Goal: Check status: Check status

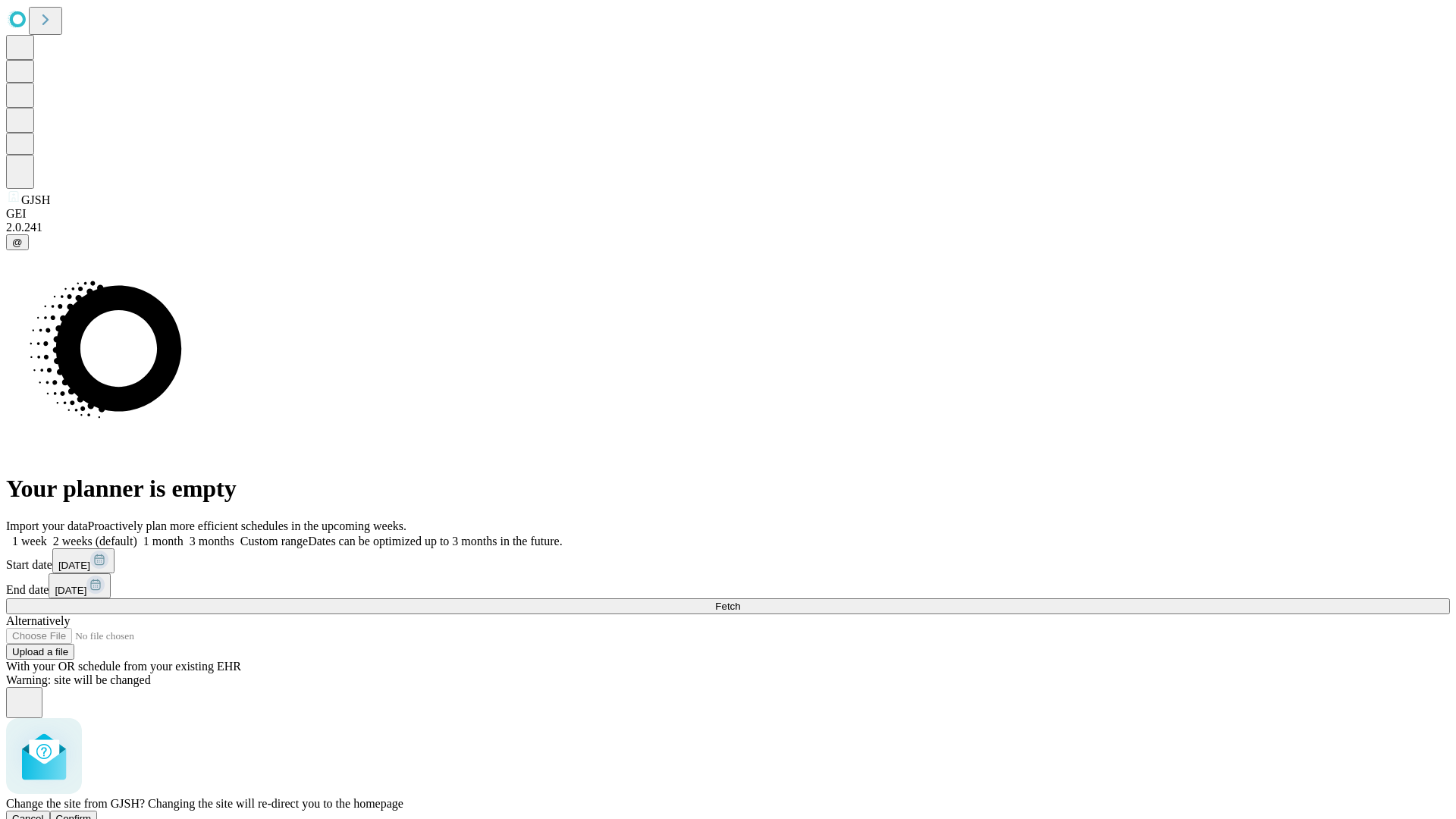
click at [92, 813] on span "Confirm" at bounding box center [73, 818] width 35 height 11
click at [137, 534] on label "2 weeks (default)" at bounding box center [92, 541] width 90 height 13
click at [740, 601] on span "Fetch" at bounding box center [727, 606] width 25 height 11
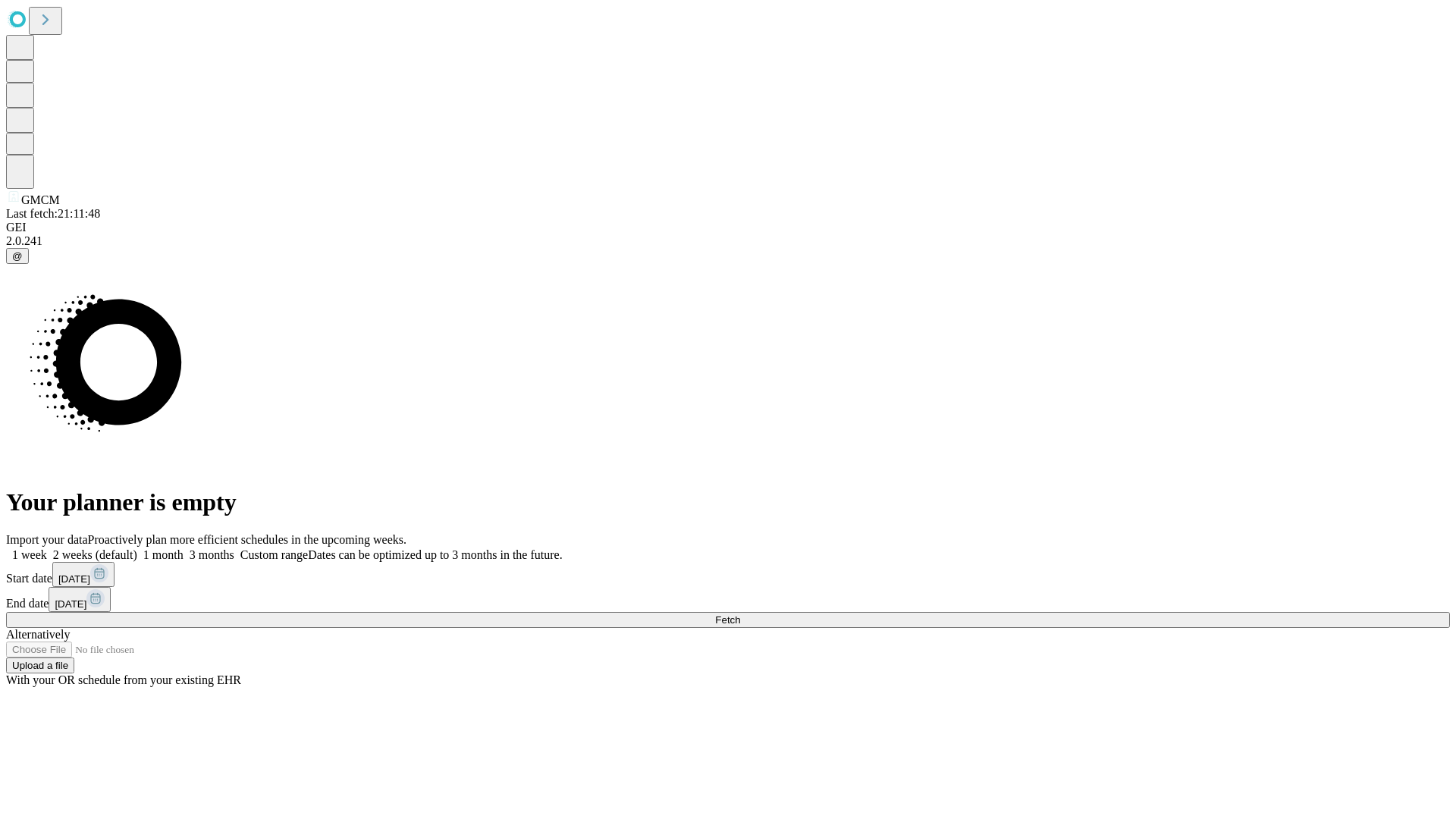
click at [137, 548] on label "2 weeks (default)" at bounding box center [92, 554] width 90 height 13
click at [740, 614] on span "Fetch" at bounding box center [727, 619] width 25 height 11
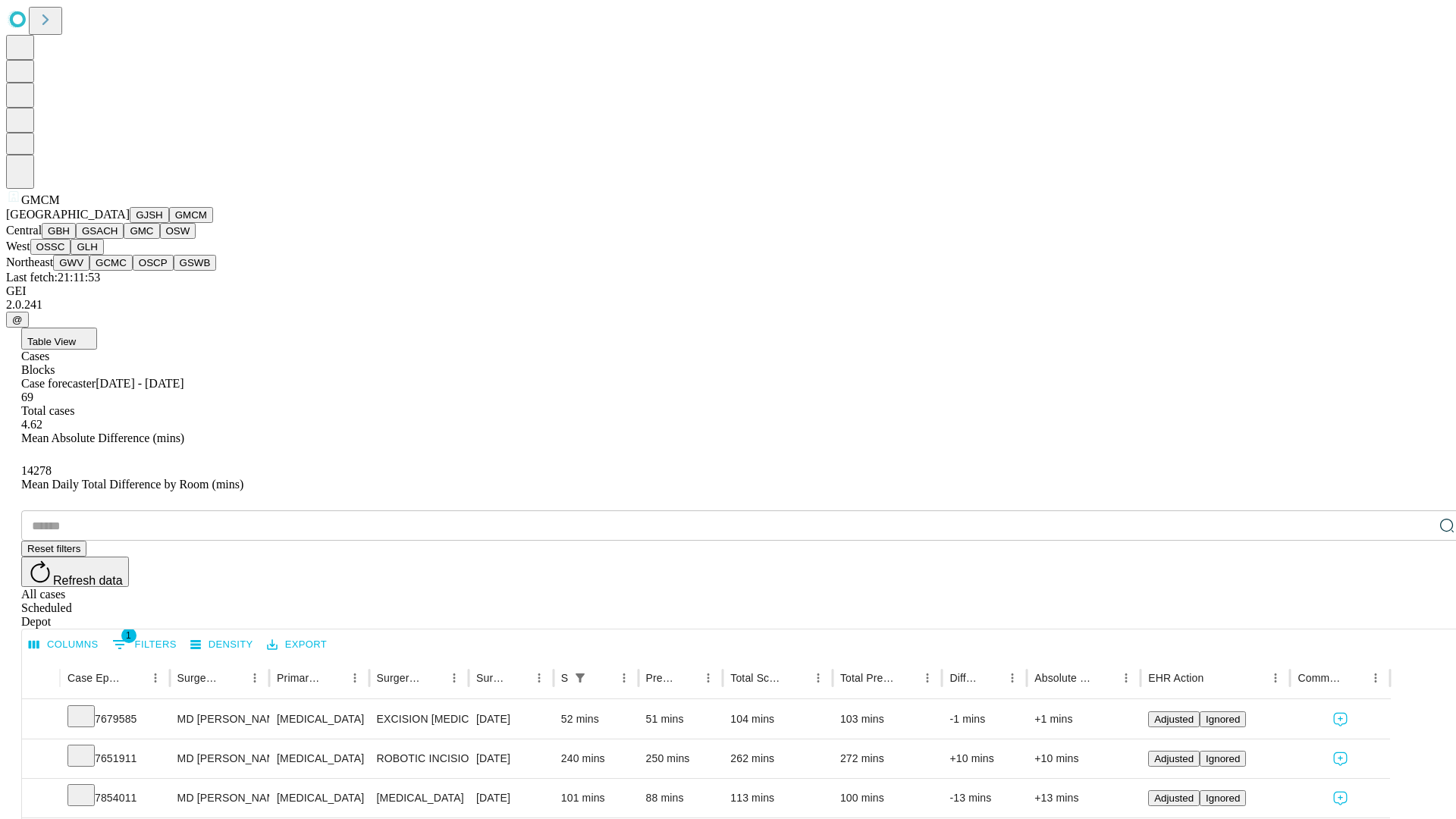
click at [76, 239] on button "GBH" at bounding box center [58, 231] width 34 height 16
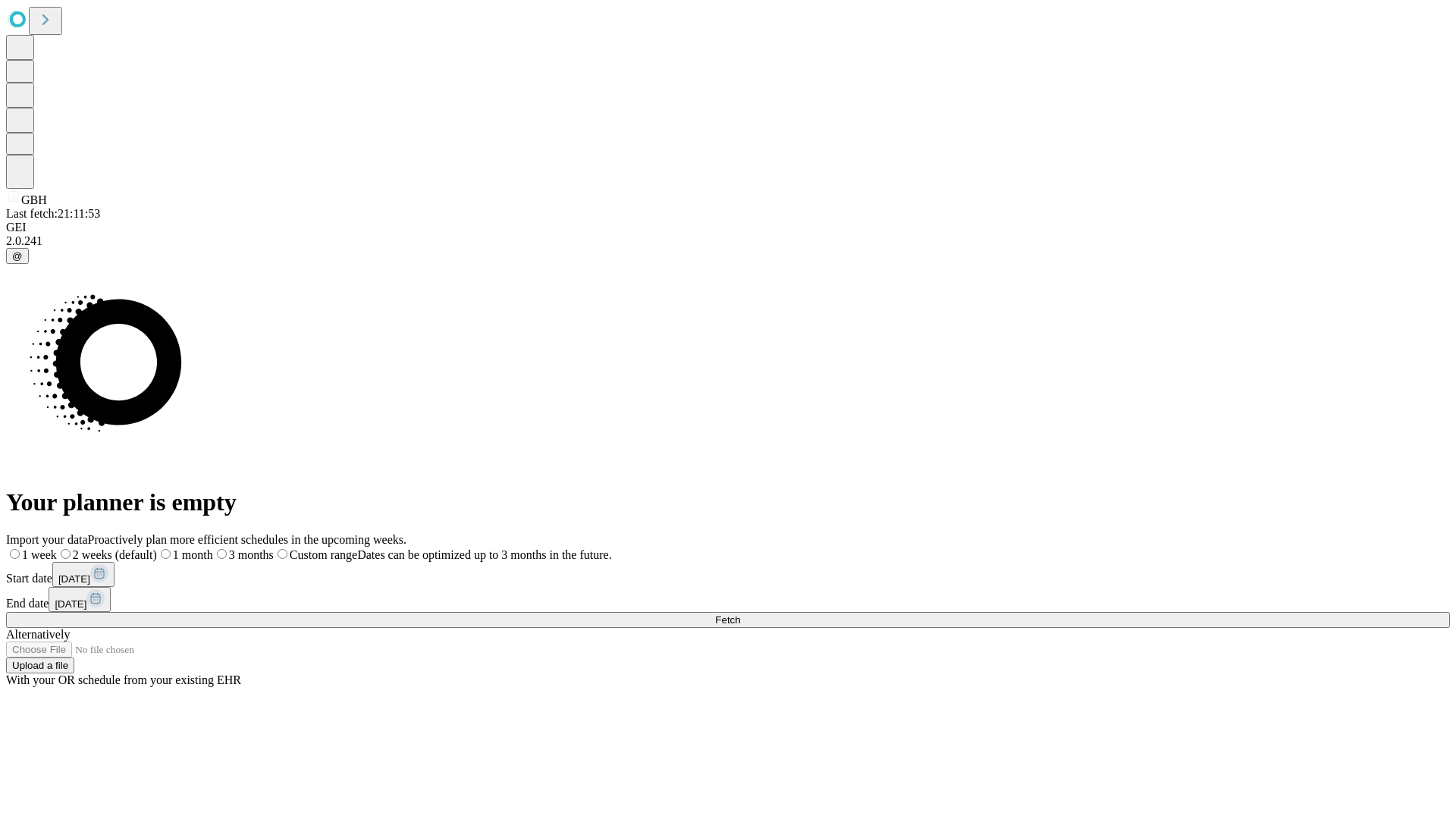
click at [157, 548] on label "2 weeks (default)" at bounding box center [107, 554] width 100 height 13
click at [740, 614] on span "Fetch" at bounding box center [727, 619] width 25 height 11
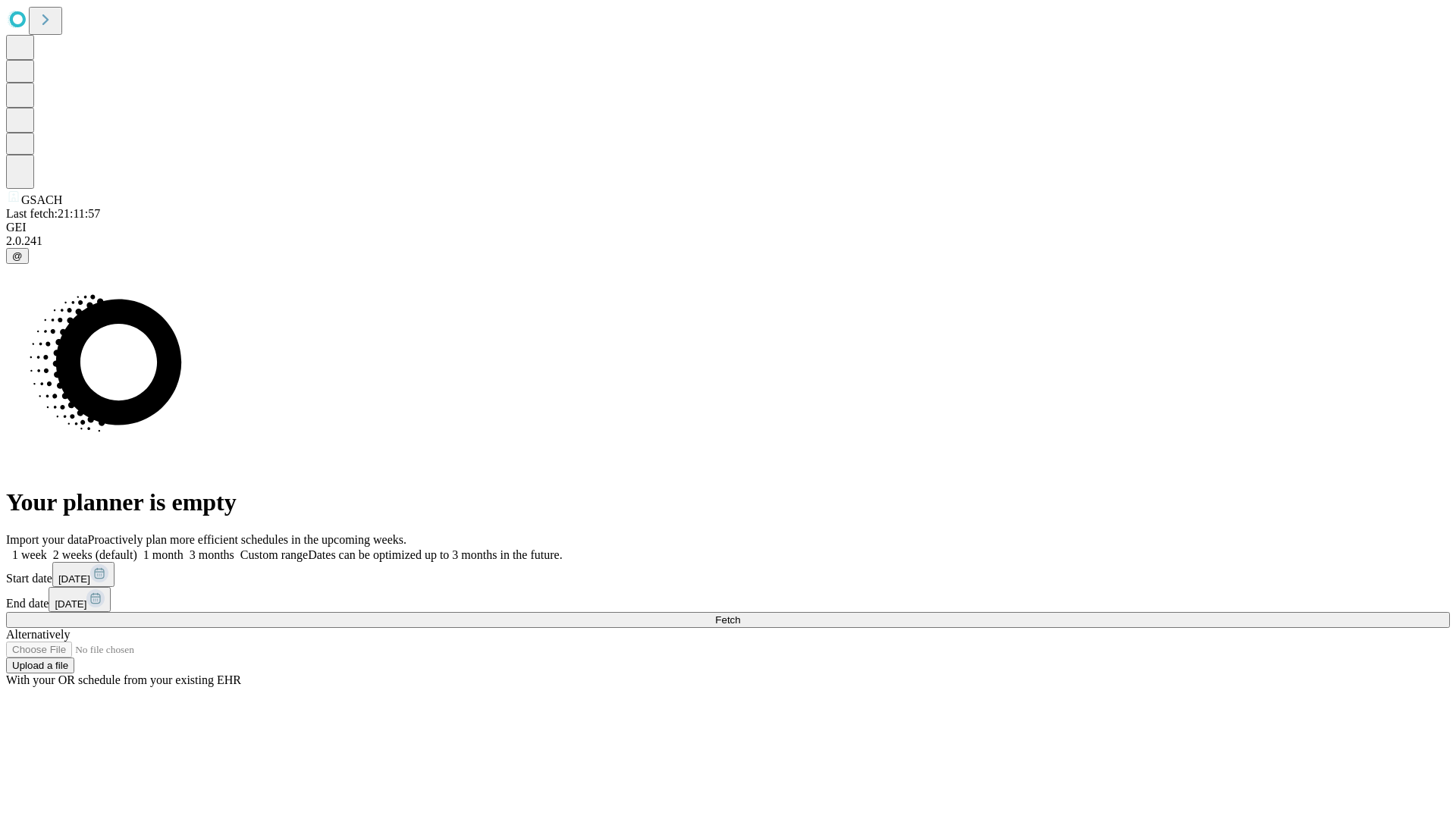
click at [740, 614] on span "Fetch" at bounding box center [727, 619] width 25 height 11
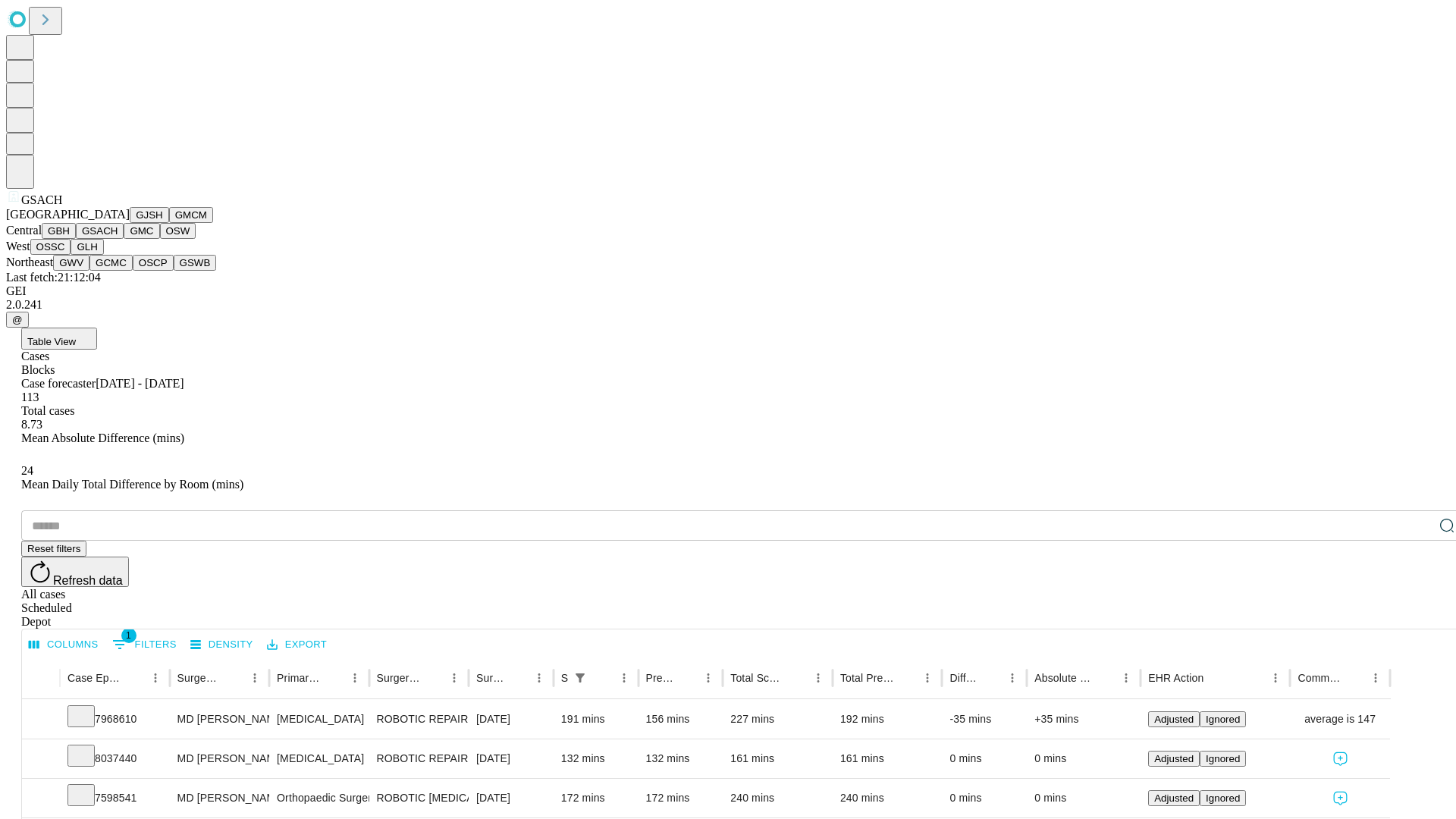
click at [124, 239] on button "GMC" at bounding box center [141, 231] width 35 height 16
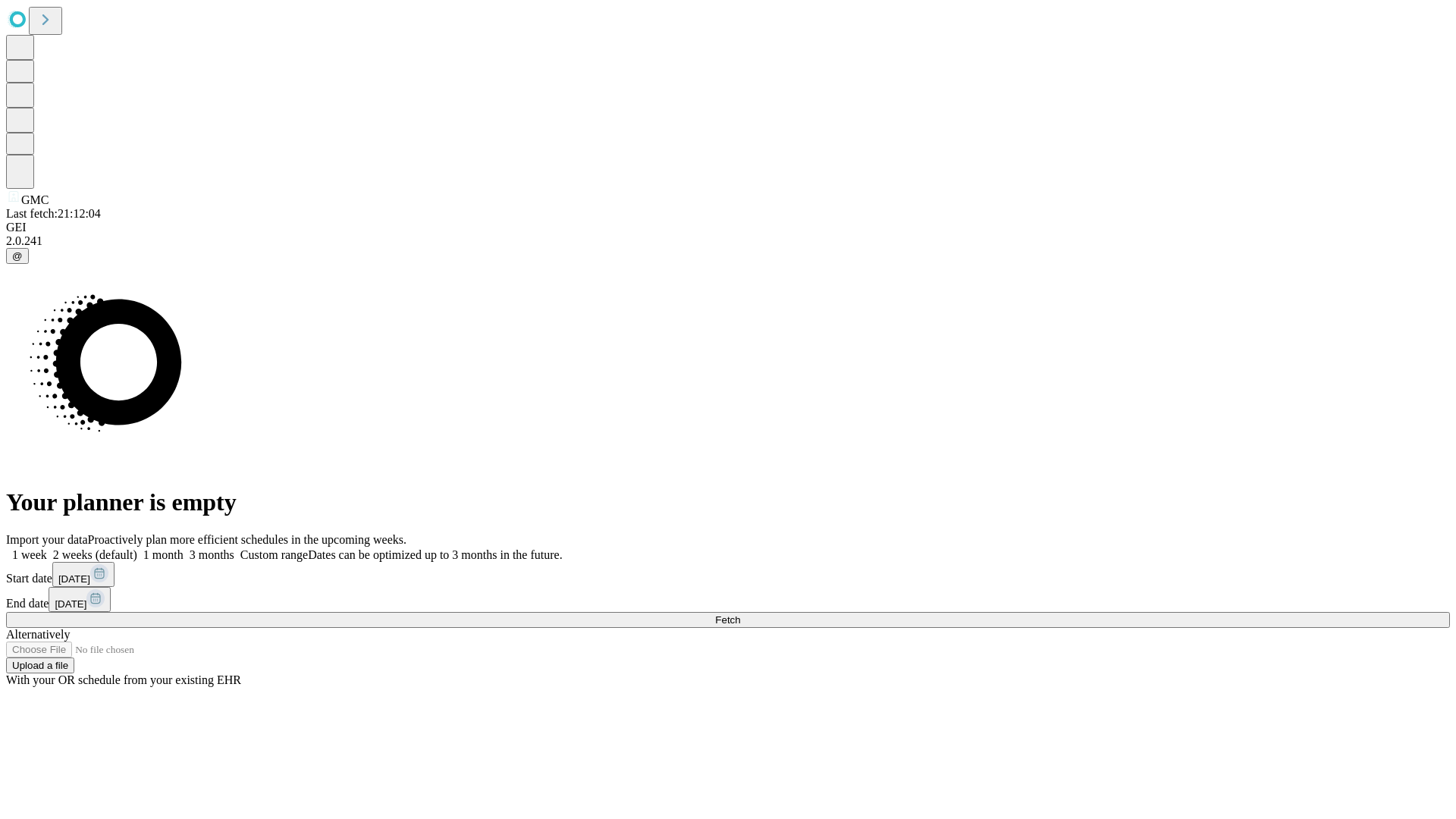
click at [137, 548] on label "2 weeks (default)" at bounding box center [92, 554] width 90 height 13
click at [740, 614] on span "Fetch" at bounding box center [727, 619] width 25 height 11
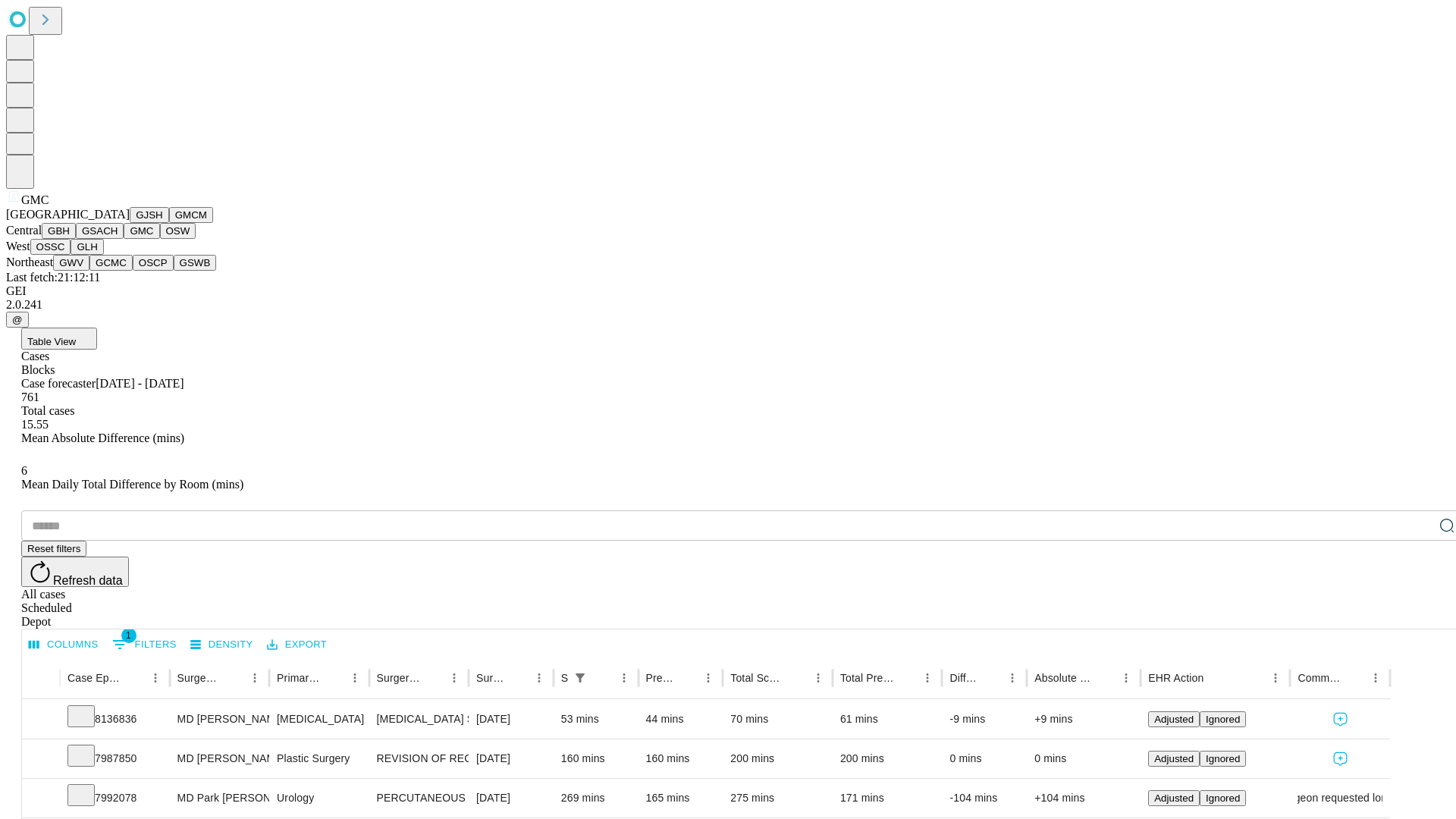
click at [160, 239] on button "OSW" at bounding box center [178, 231] width 36 height 16
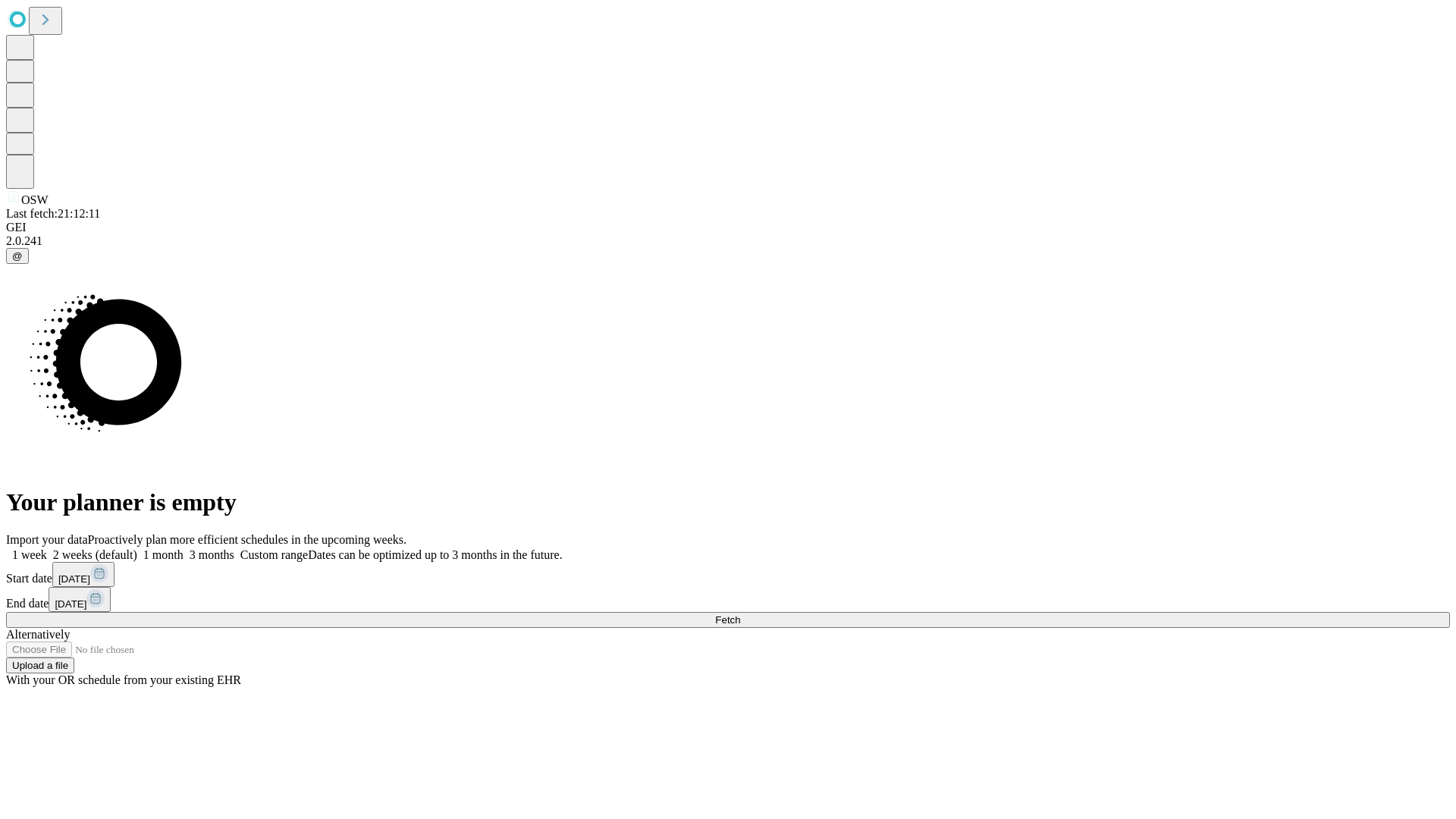
click at [137, 548] on label "2 weeks (default)" at bounding box center [92, 554] width 90 height 13
click at [740, 614] on span "Fetch" at bounding box center [727, 619] width 25 height 11
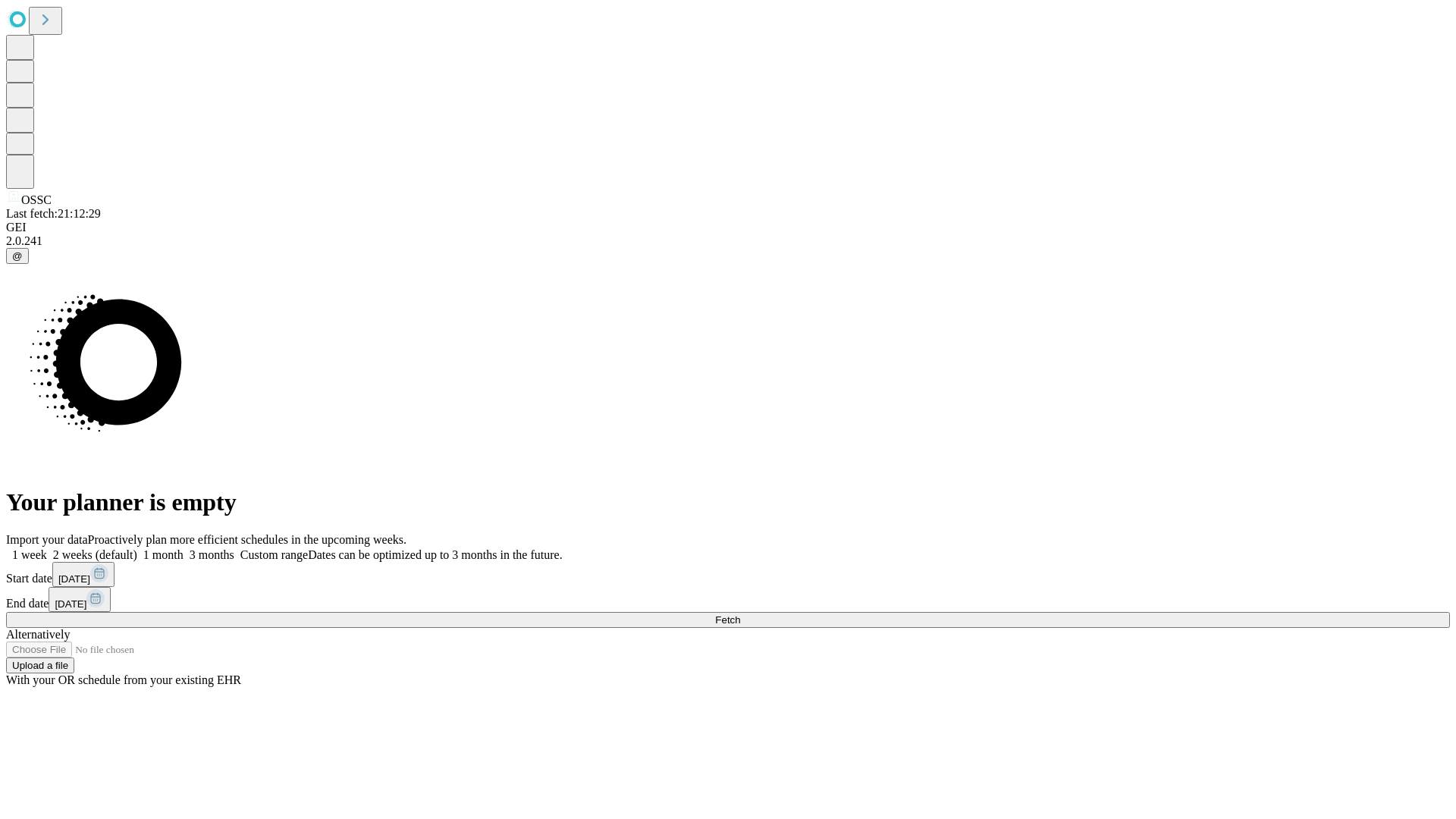
click at [137, 548] on label "2 weeks (default)" at bounding box center [92, 554] width 90 height 13
click at [740, 614] on span "Fetch" at bounding box center [727, 619] width 25 height 11
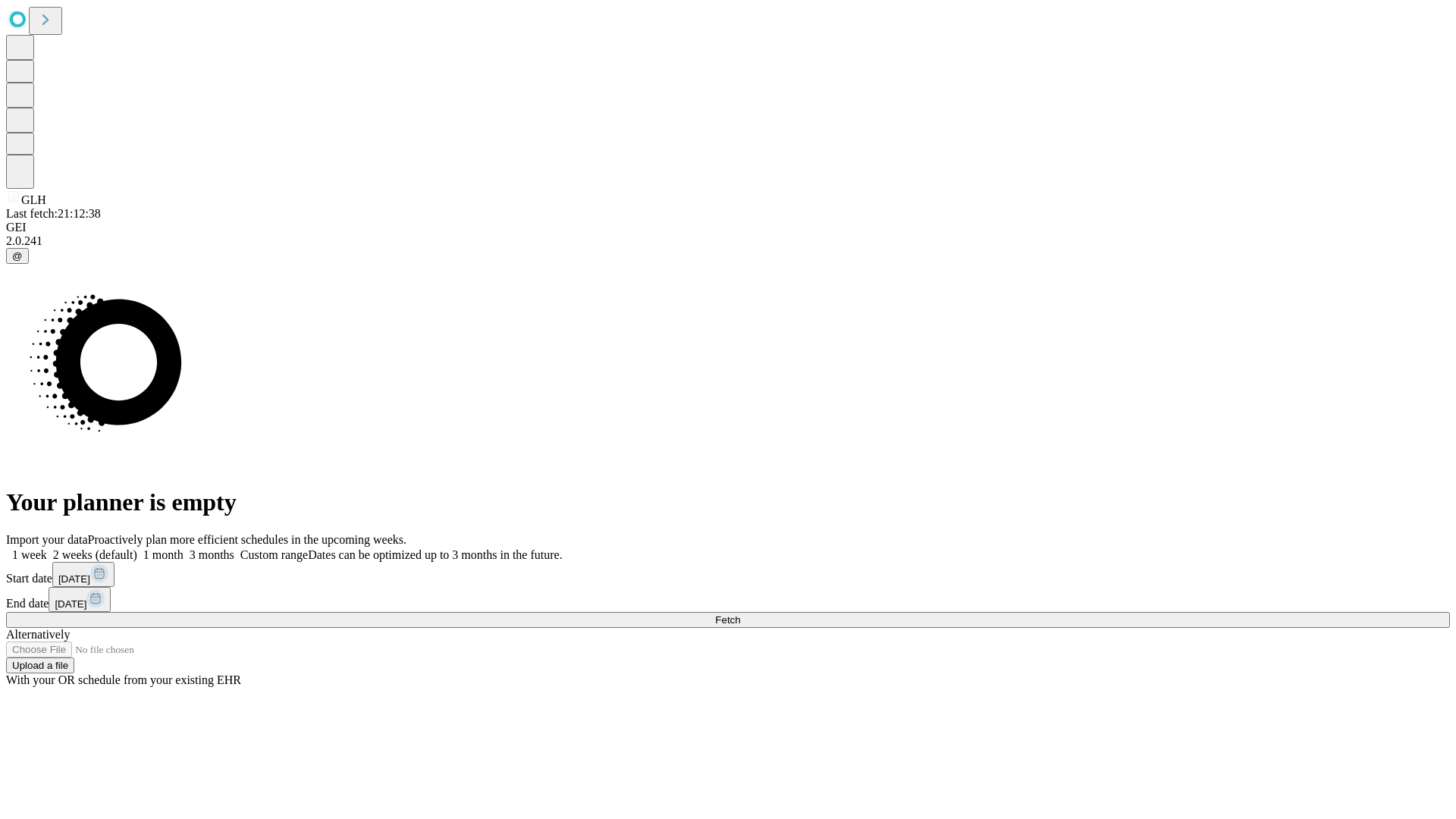
click at [137, 548] on label "2 weeks (default)" at bounding box center [92, 554] width 90 height 13
click at [740, 614] on span "Fetch" at bounding box center [727, 619] width 25 height 11
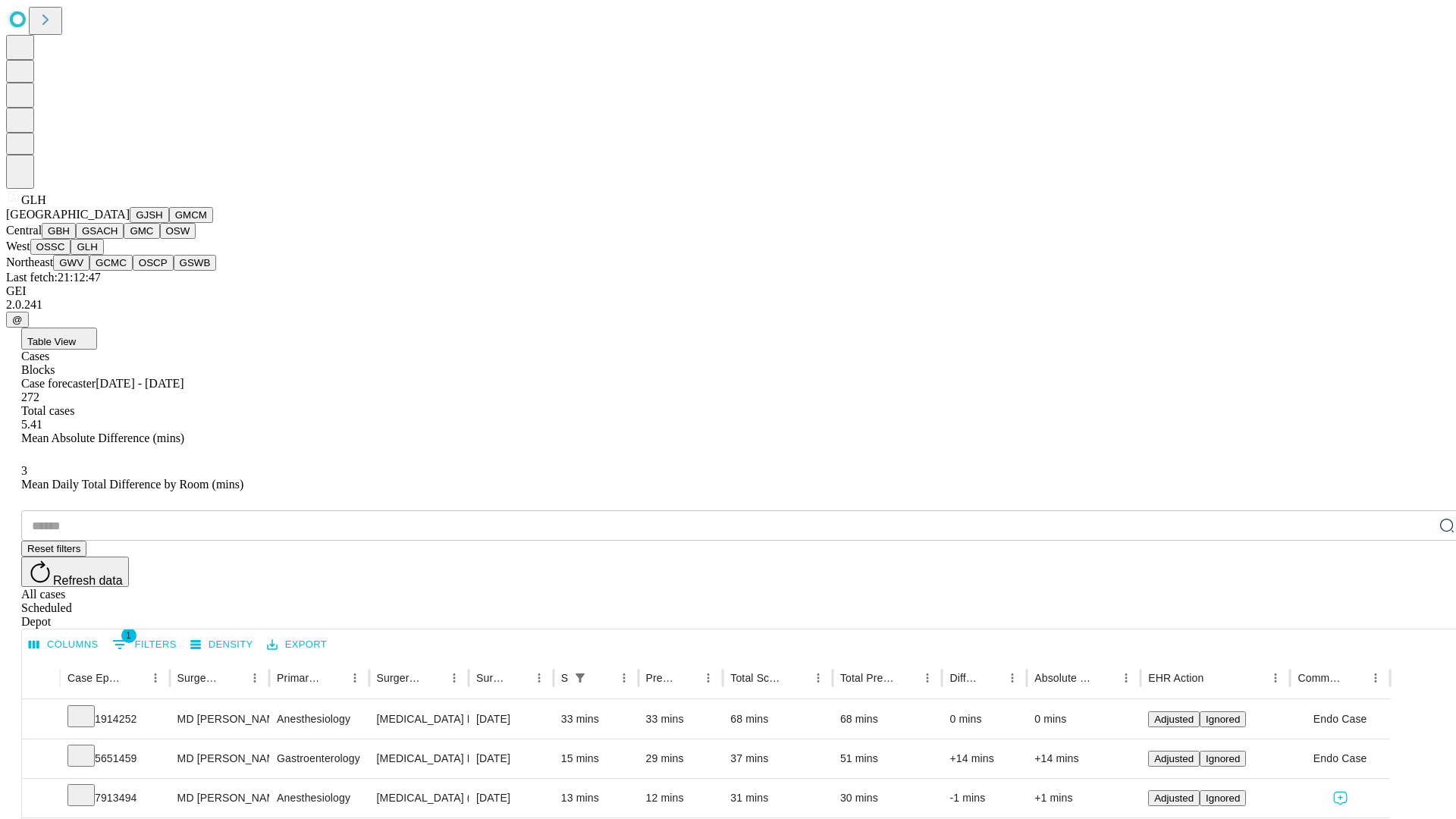
click at [89, 271] on button "GWV" at bounding box center [71, 263] width 36 height 16
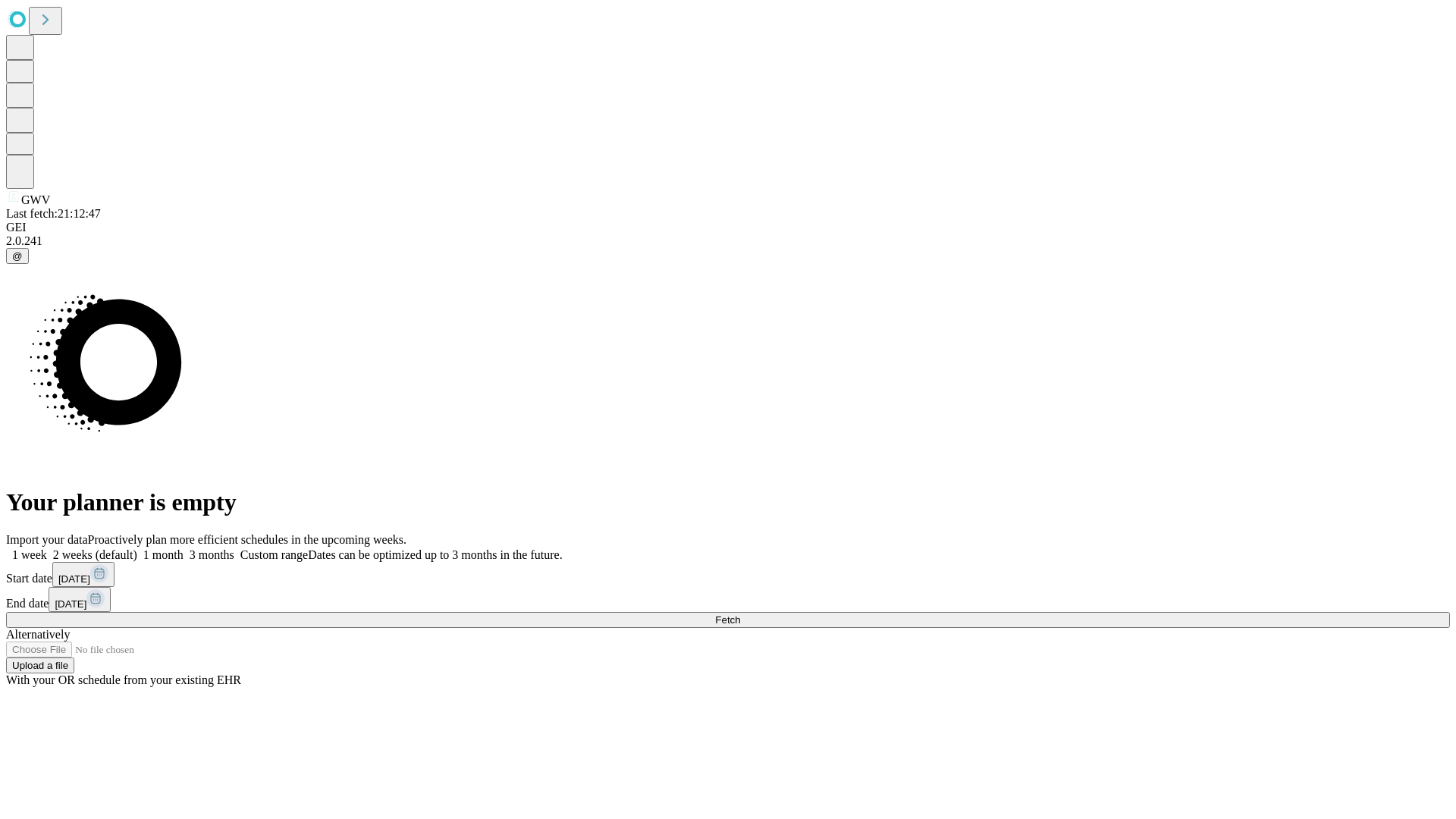
click at [137, 548] on label "2 weeks (default)" at bounding box center [92, 554] width 90 height 13
click at [740, 614] on span "Fetch" at bounding box center [727, 619] width 25 height 11
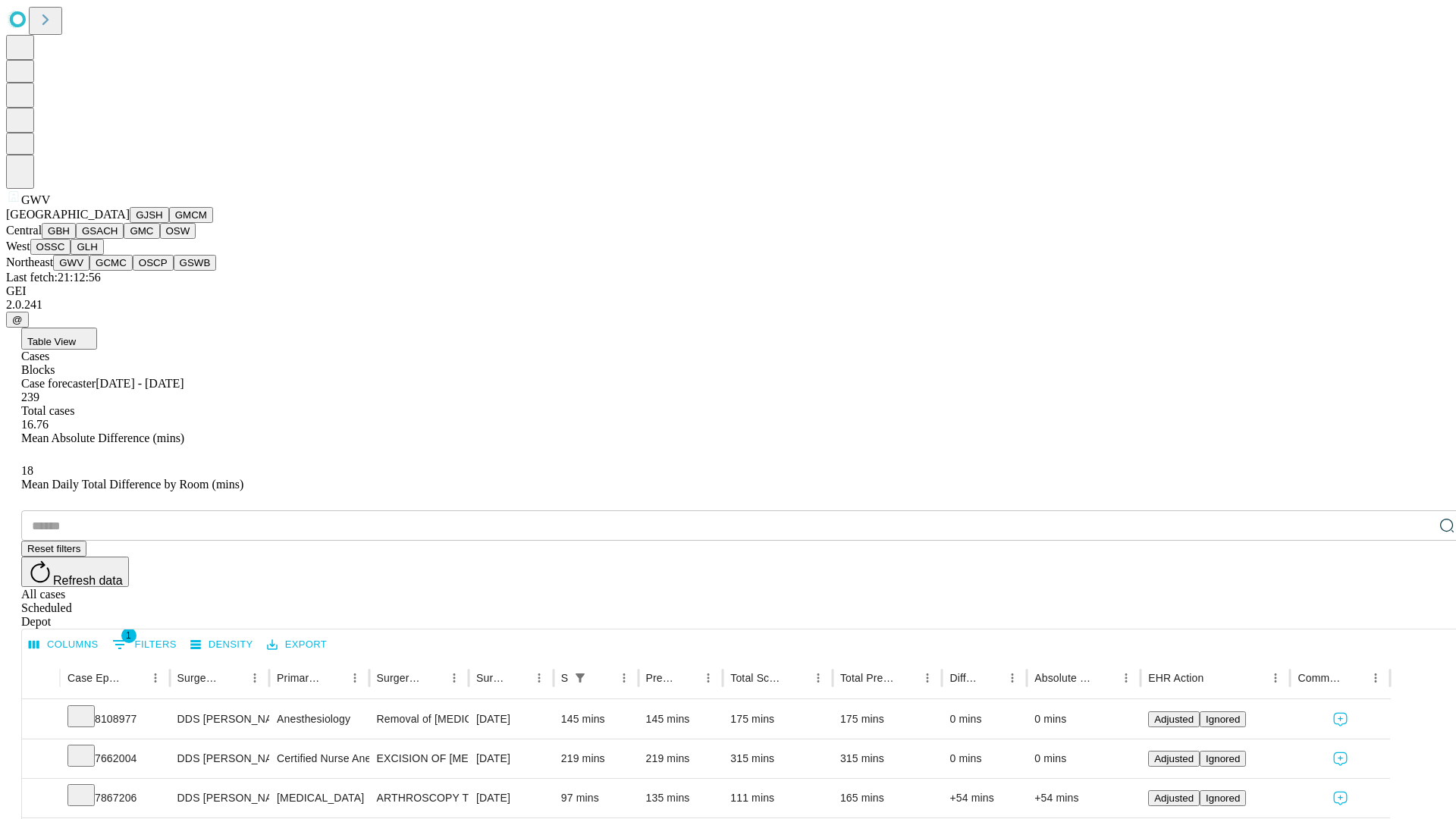
click at [118, 271] on button "GCMC" at bounding box center [111, 263] width 43 height 16
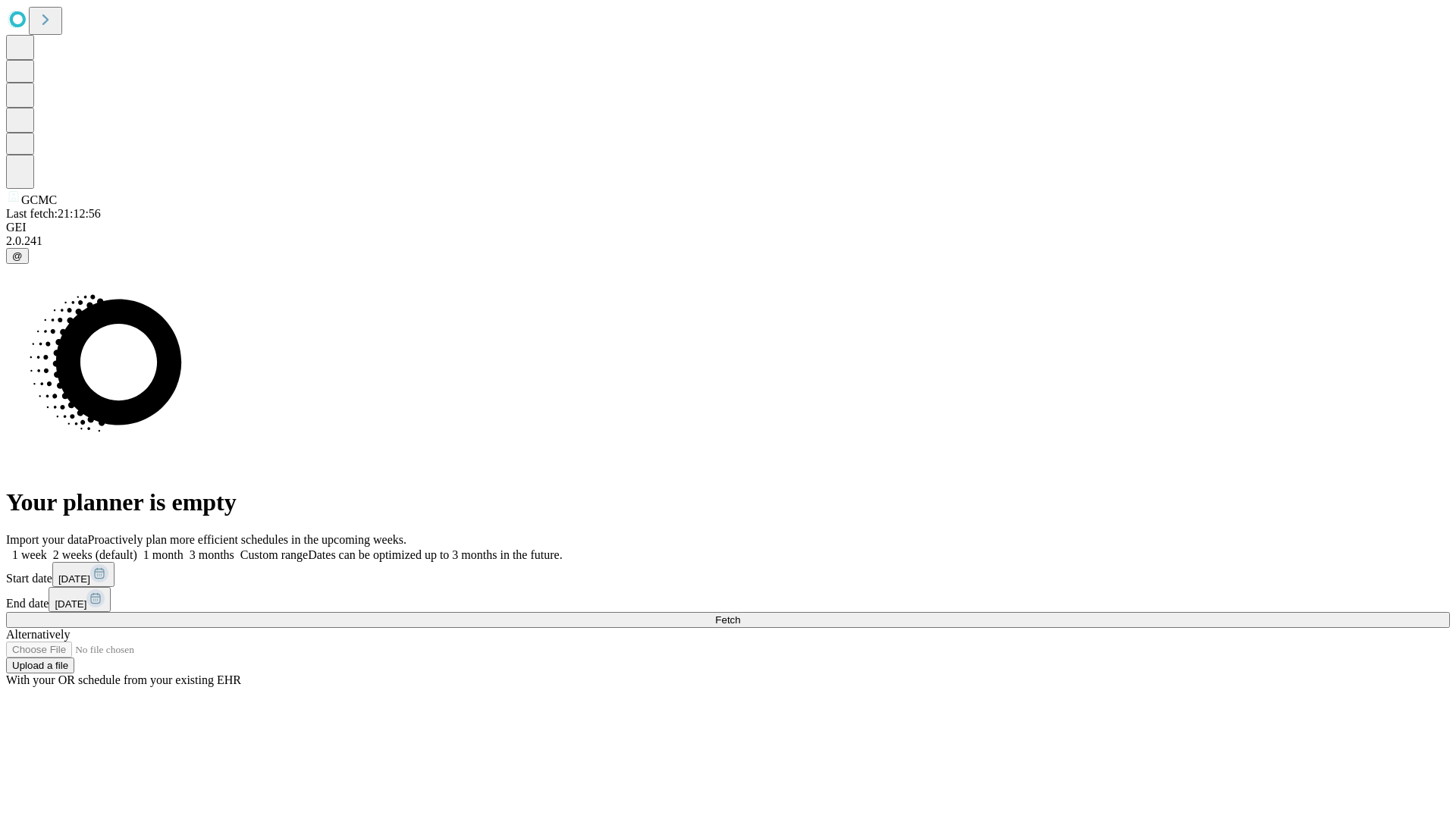
click at [137, 548] on label "2 weeks (default)" at bounding box center [92, 554] width 90 height 13
click at [740, 614] on span "Fetch" at bounding box center [727, 619] width 25 height 11
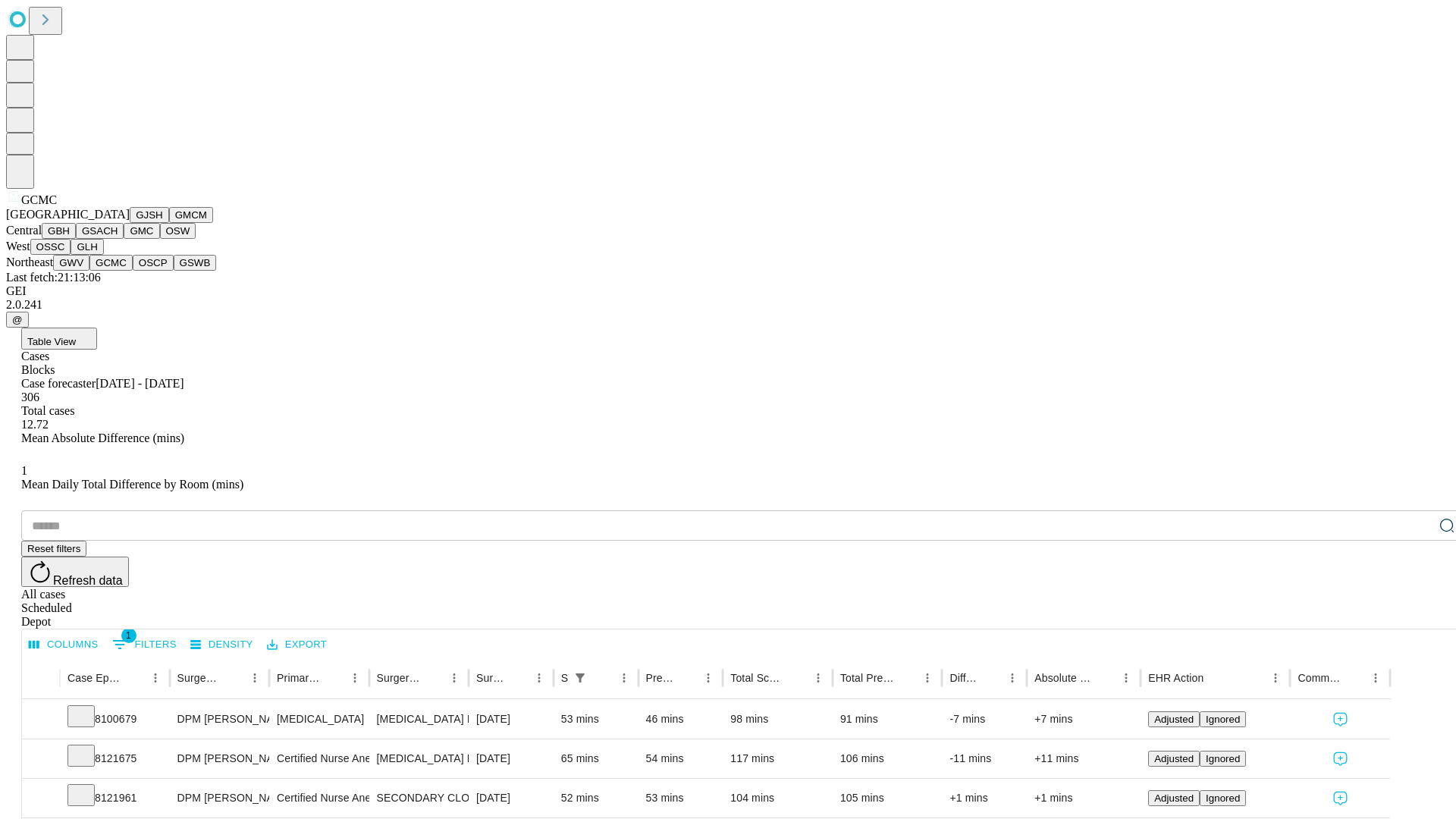
click at [132, 271] on button "OSCP" at bounding box center [152, 263] width 41 height 16
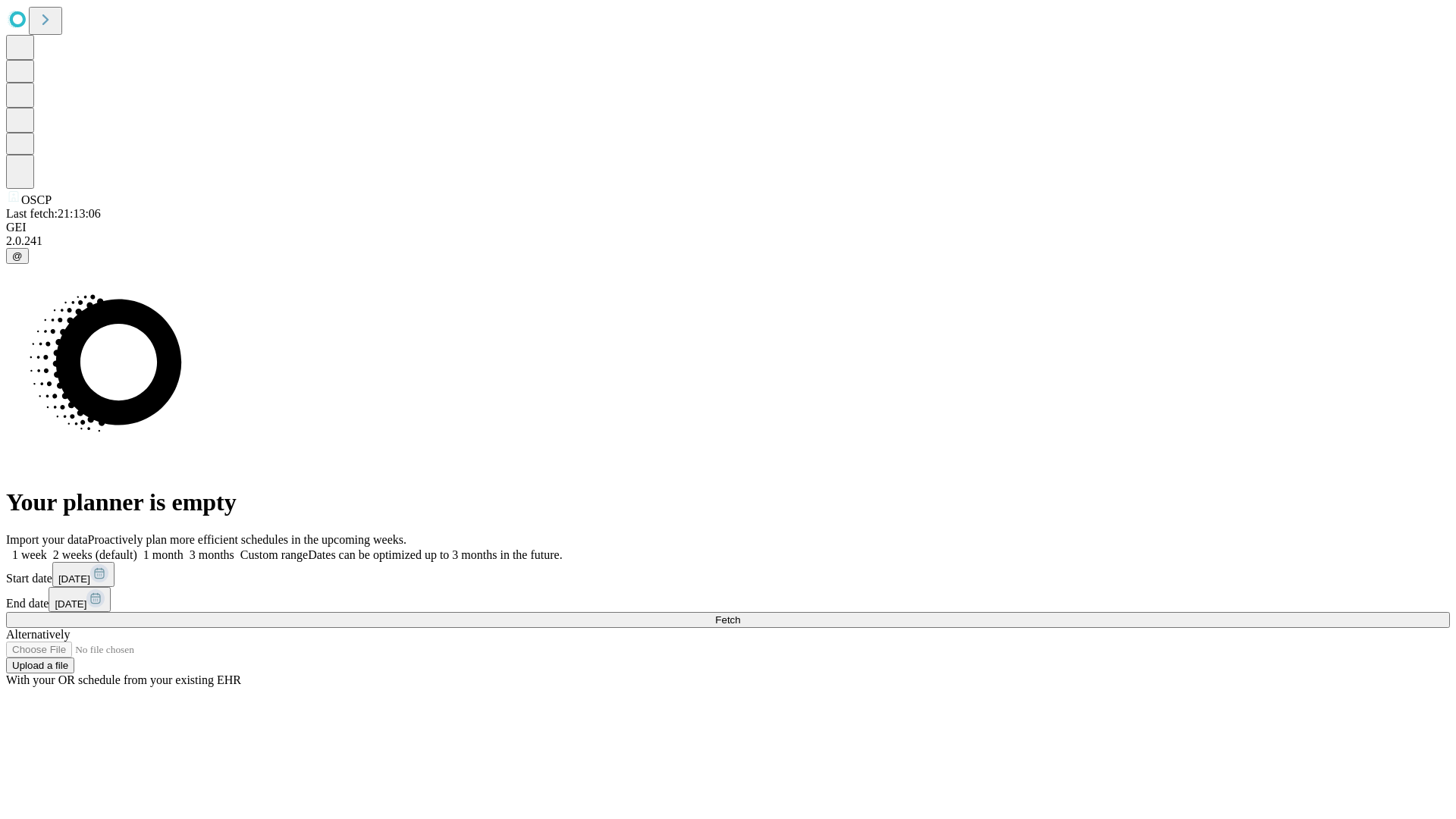
click at [137, 548] on label "2 weeks (default)" at bounding box center [92, 554] width 90 height 13
click at [740, 614] on span "Fetch" at bounding box center [727, 619] width 25 height 11
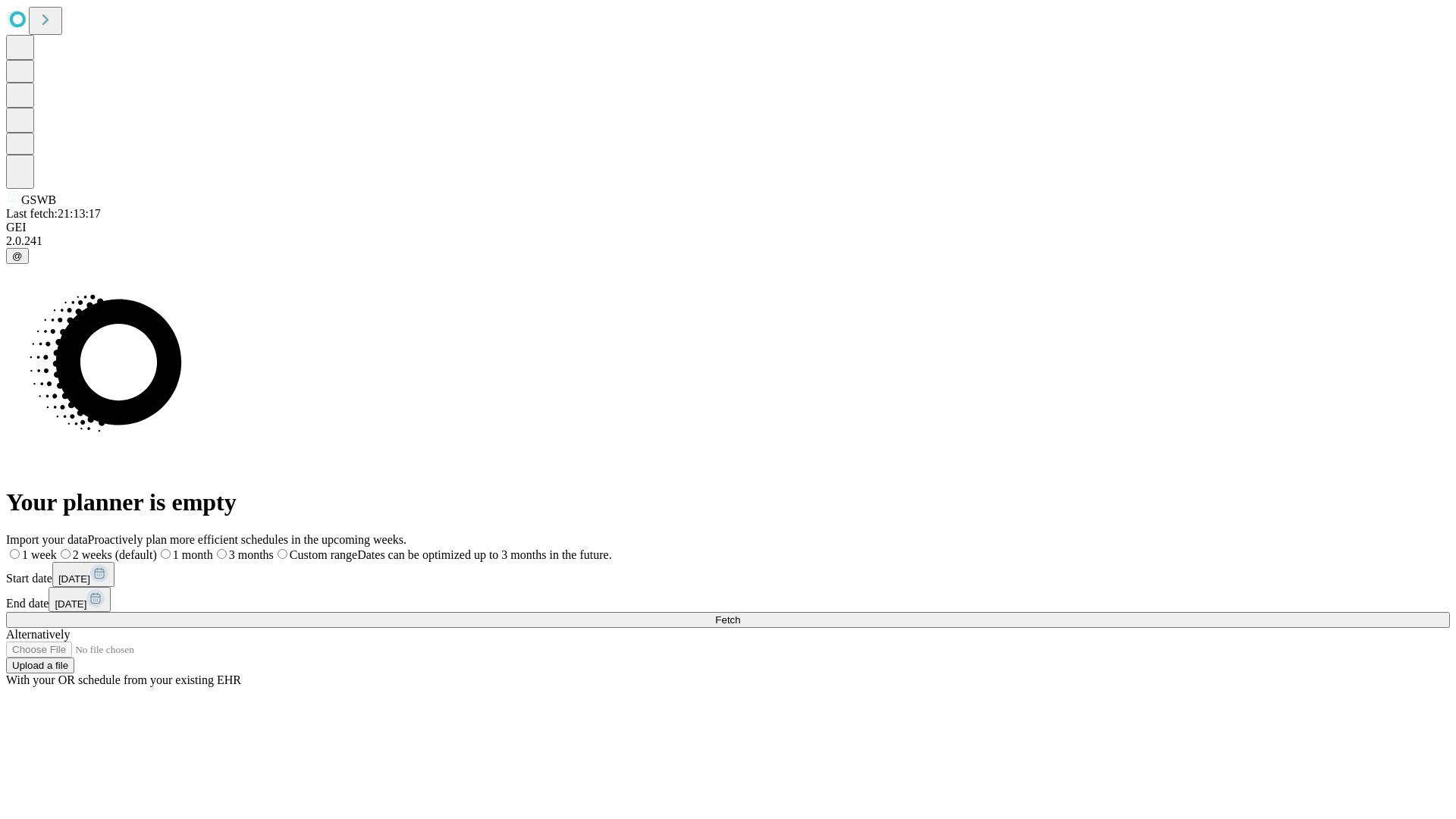
click at [740, 614] on span "Fetch" at bounding box center [727, 619] width 25 height 11
